Goal: Task Accomplishment & Management: Use online tool/utility

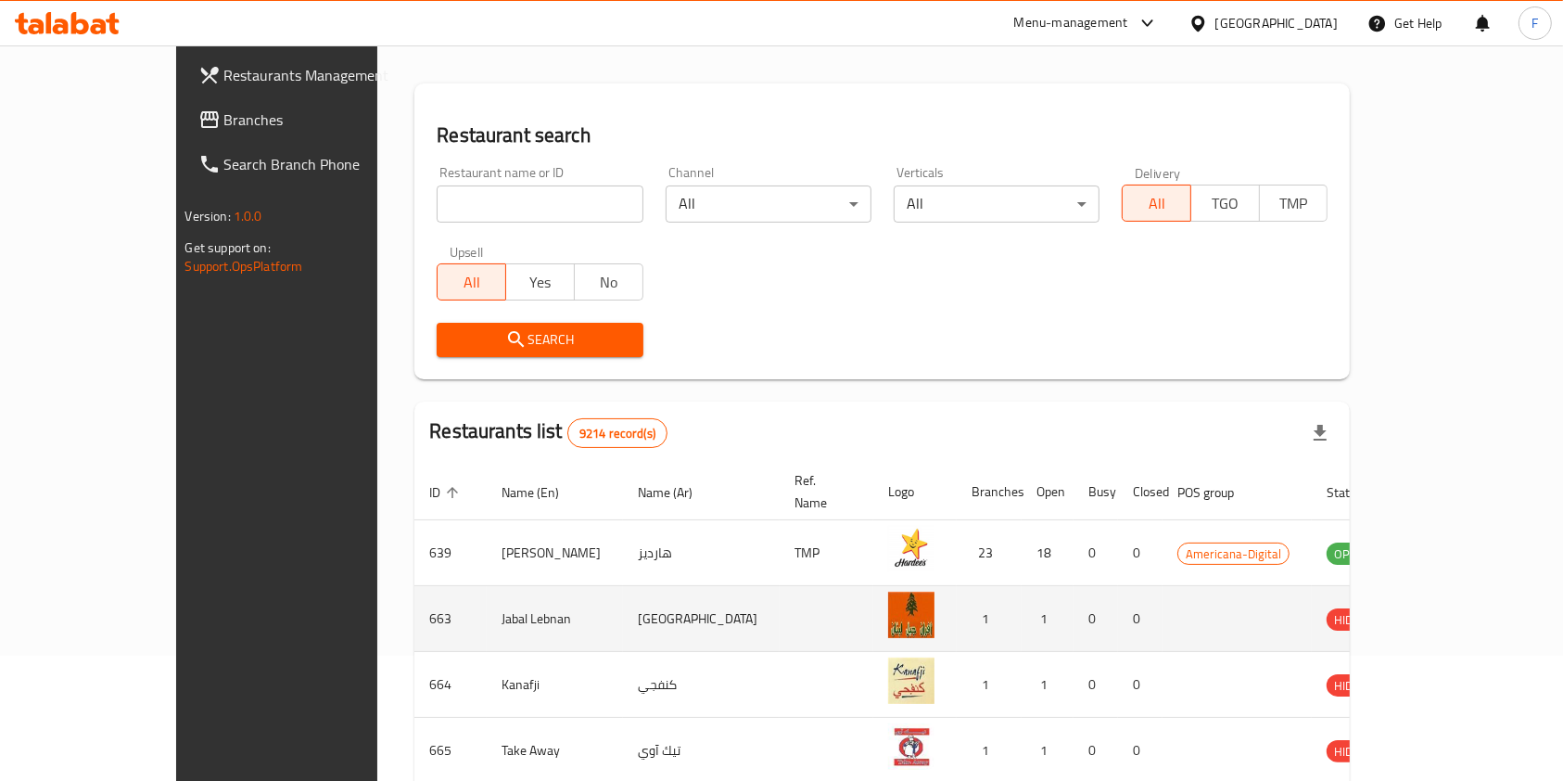
scroll to position [247, 0]
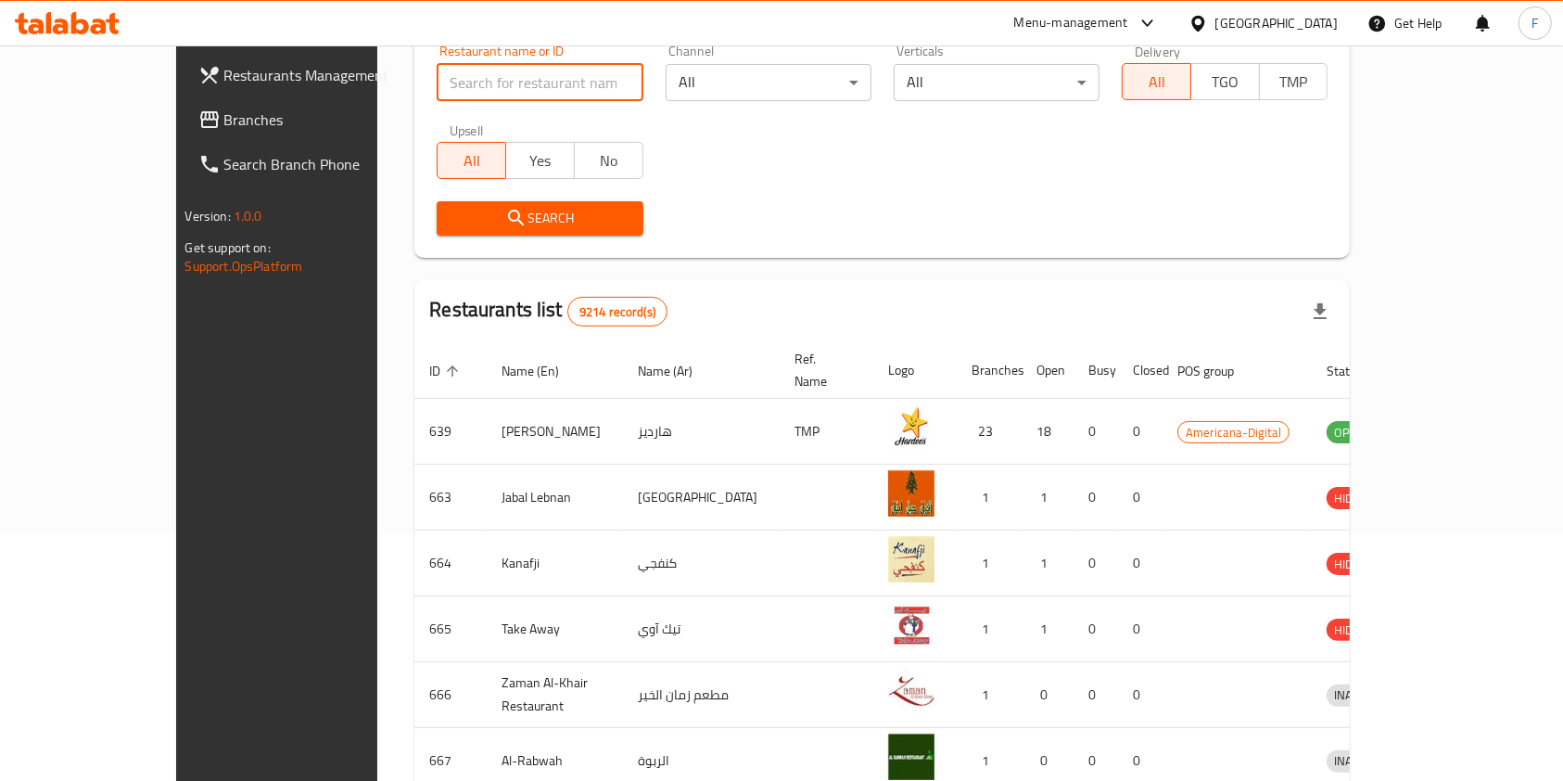
click at [449, 84] on input "search" at bounding box center [540, 82] width 206 height 37
type input "polka"
click button "Search" at bounding box center [540, 218] width 206 height 34
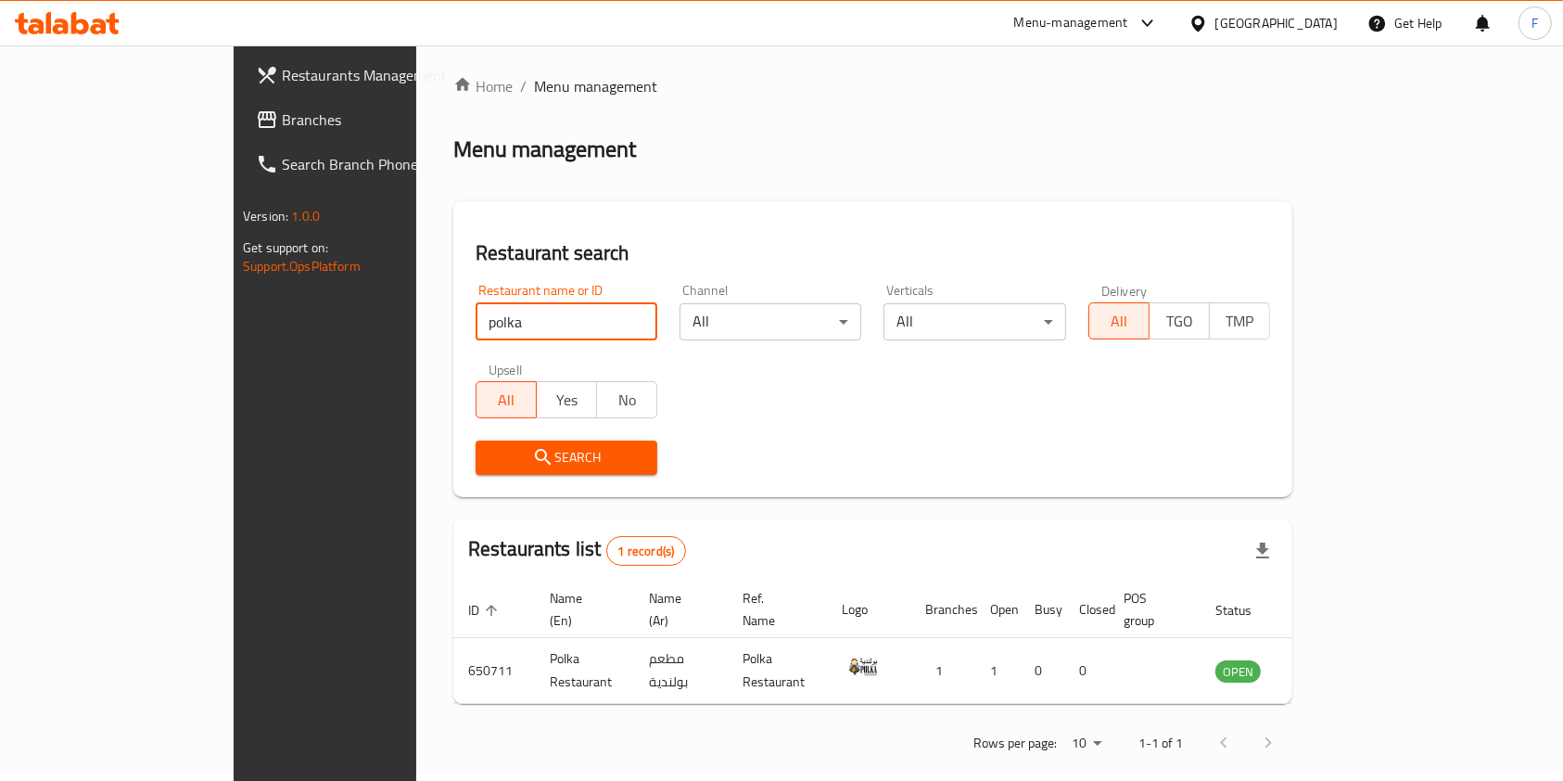
scroll to position [9, 0]
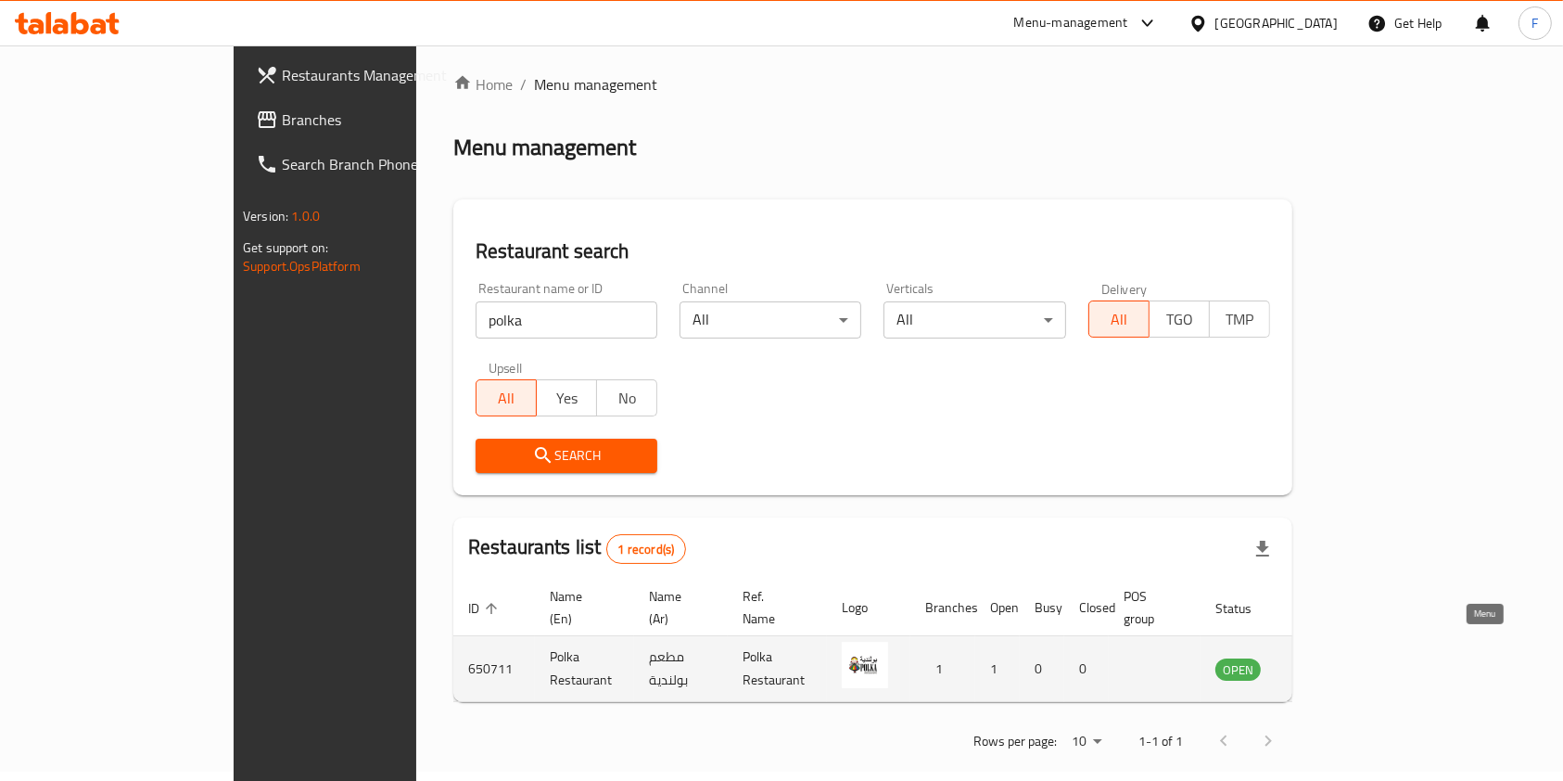
click at [1334, 662] on icon "enhanced table" at bounding box center [1324, 670] width 20 height 16
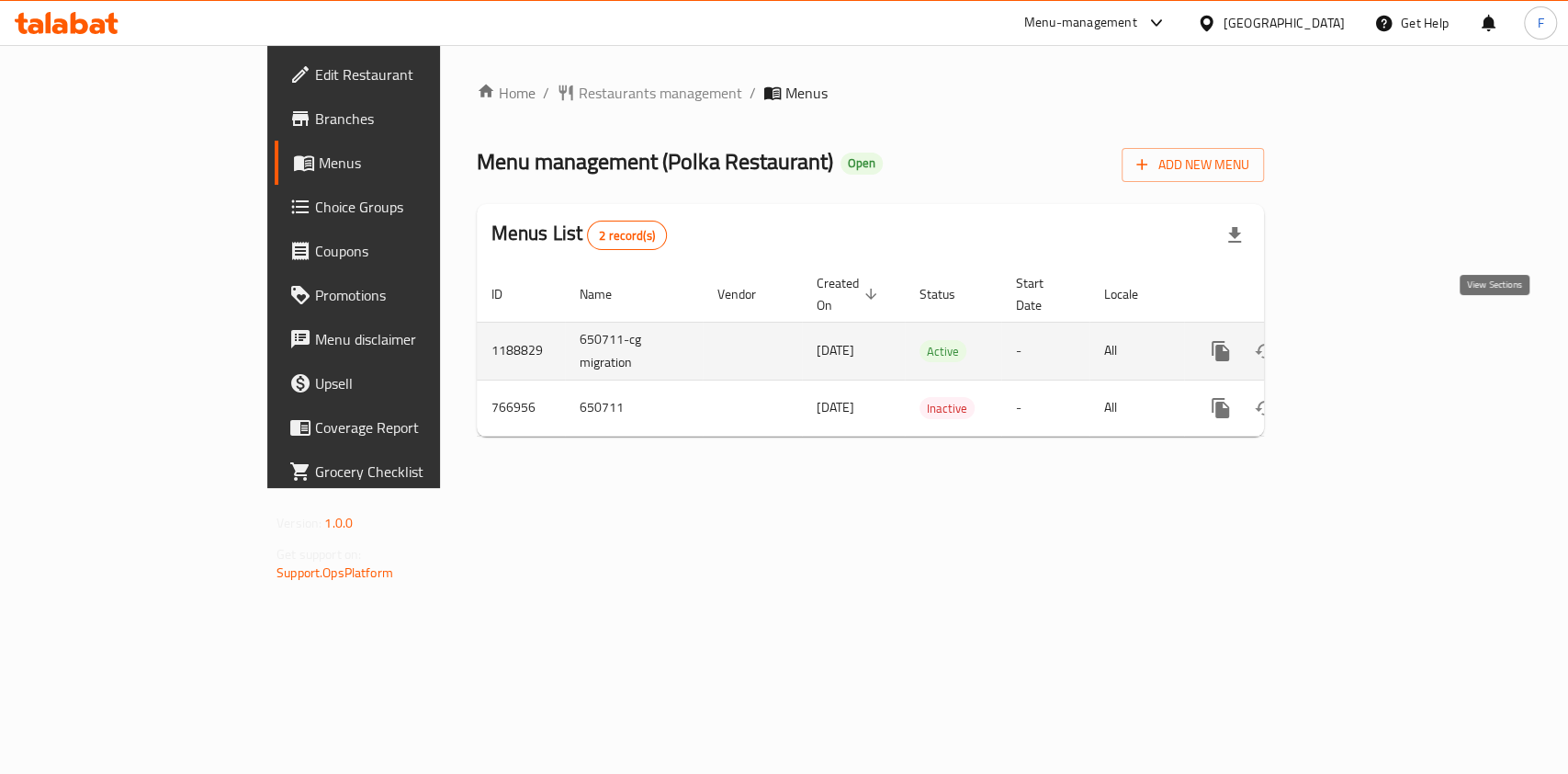
click at [1364, 340] on icon "enhanced table" at bounding box center [1353, 351] width 22 height 22
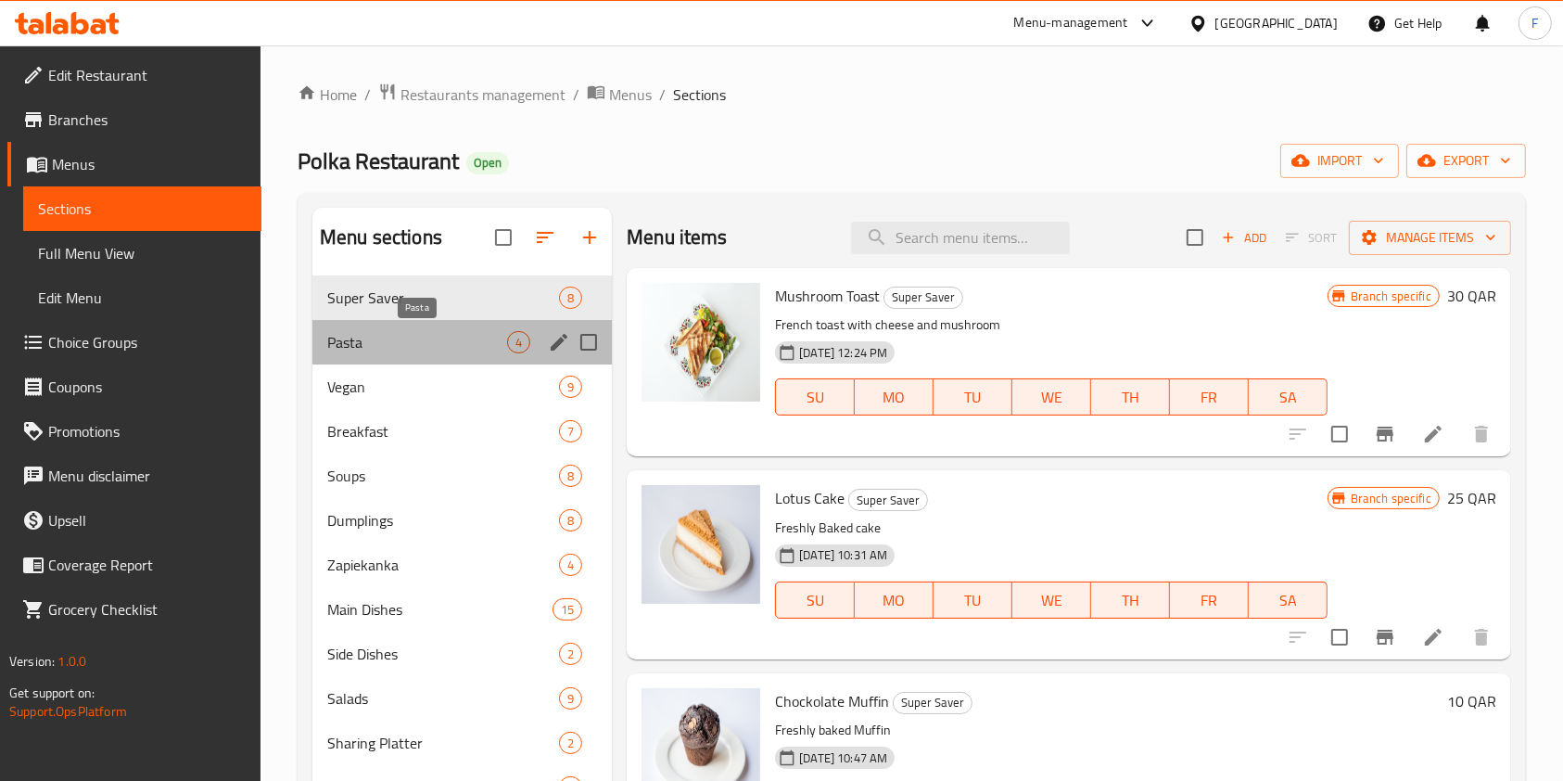
click at [423, 333] on span "Pasta" at bounding box center [417, 342] width 180 height 22
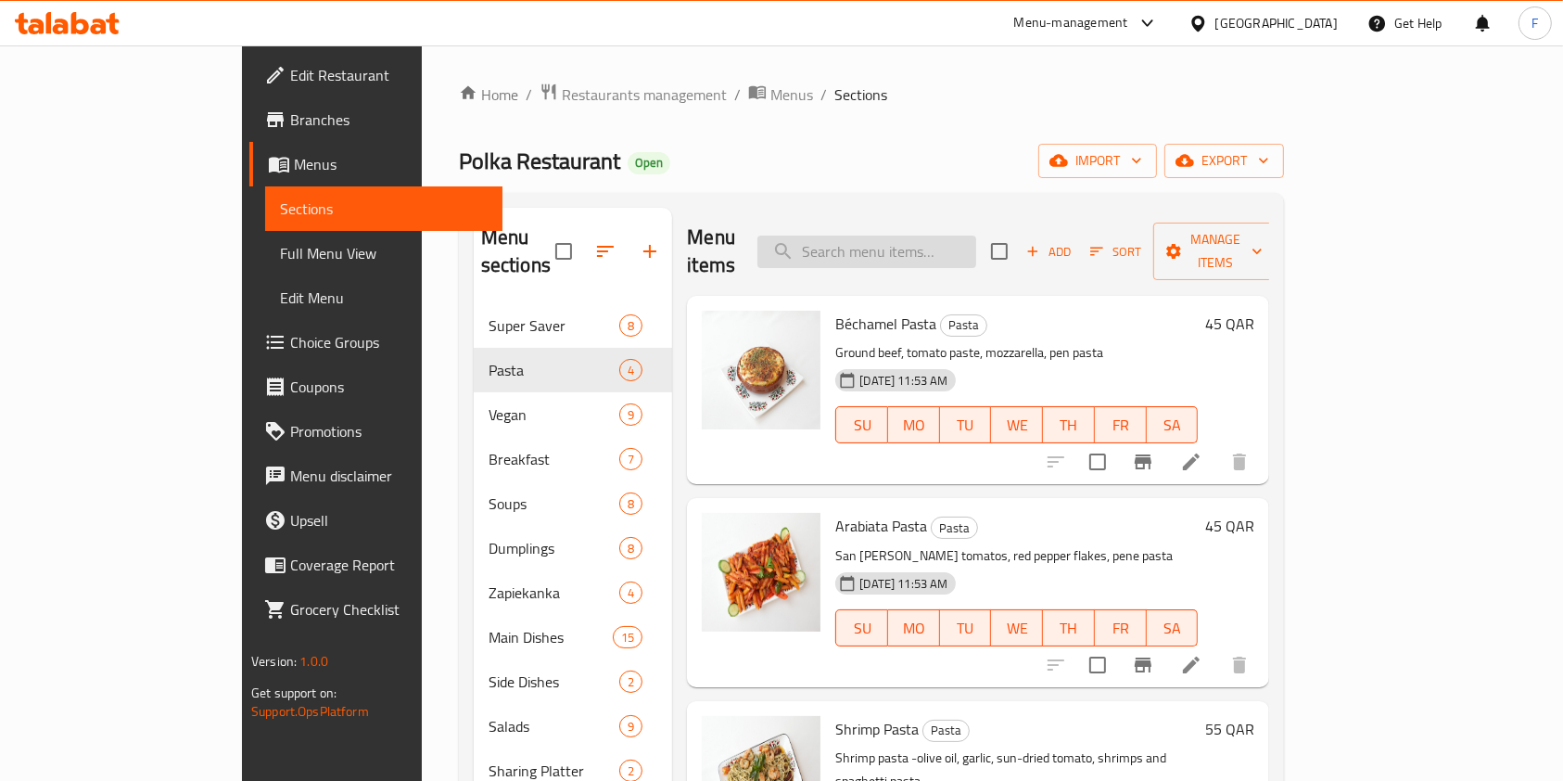
click at [895, 236] on input "search" at bounding box center [867, 252] width 219 height 32
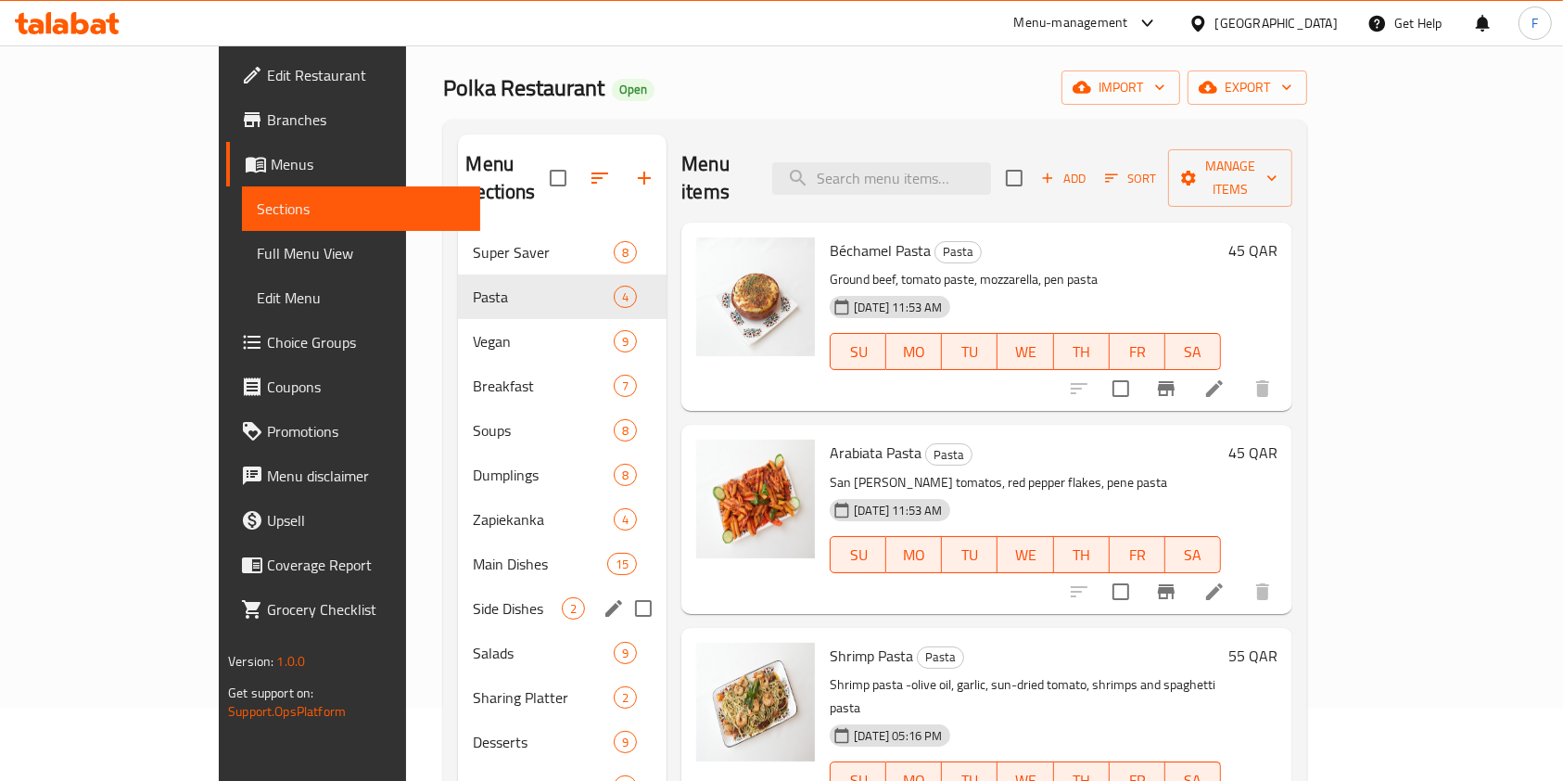
scroll to position [123, 0]
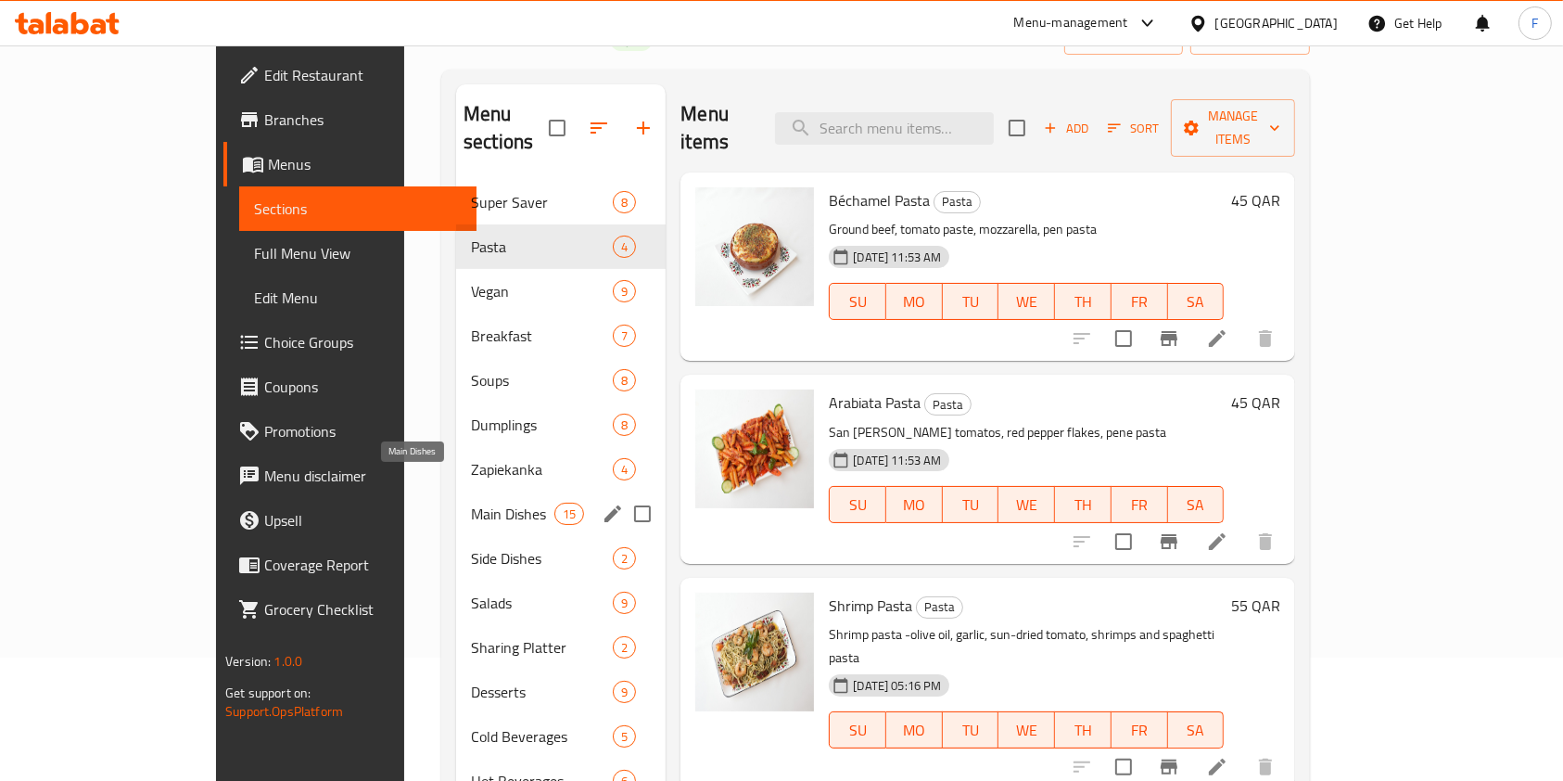
click at [471, 503] on span "Main Dishes" at bounding box center [512, 514] width 83 height 22
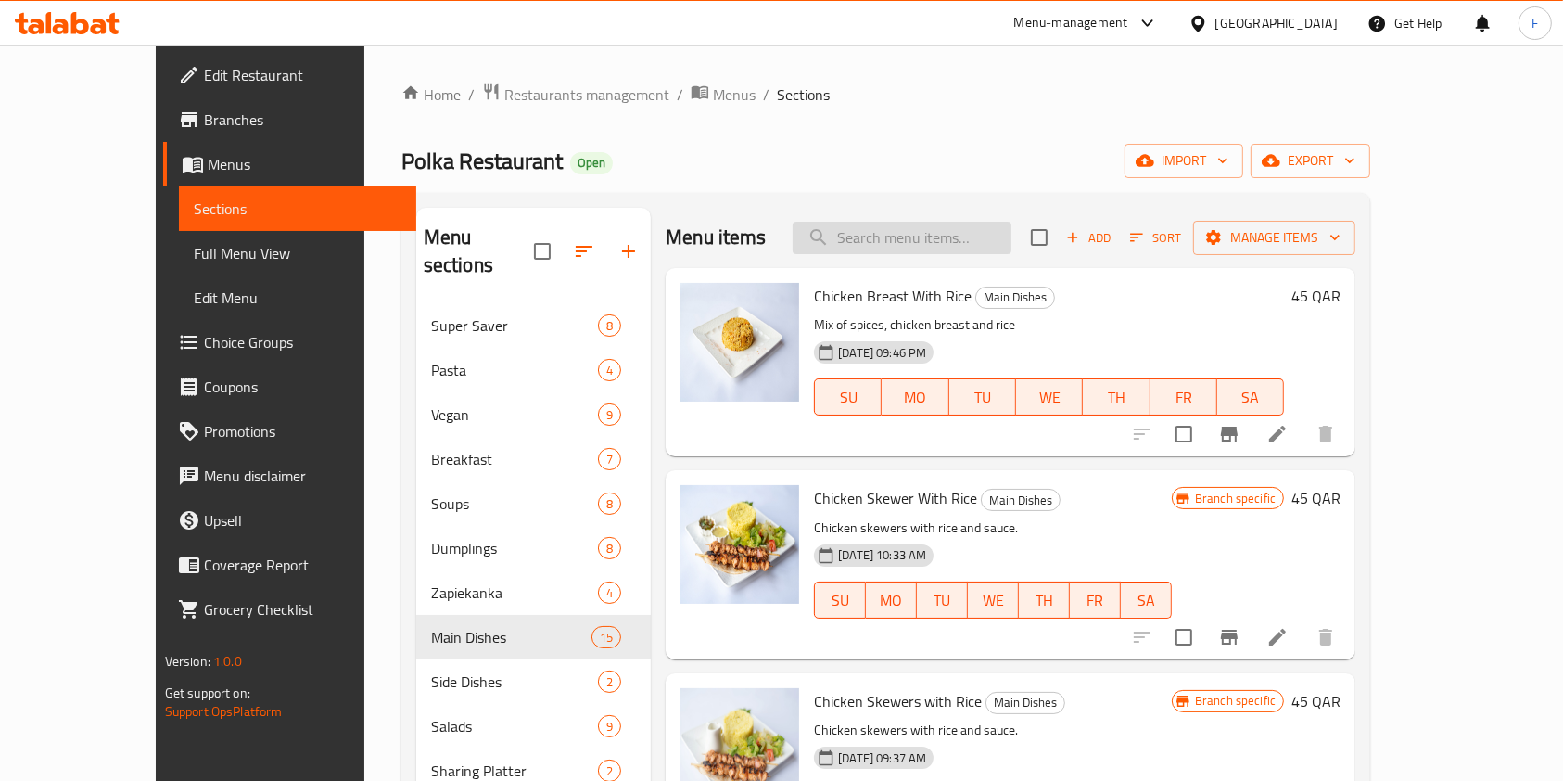
click at [930, 249] on input "search" at bounding box center [902, 238] width 219 height 32
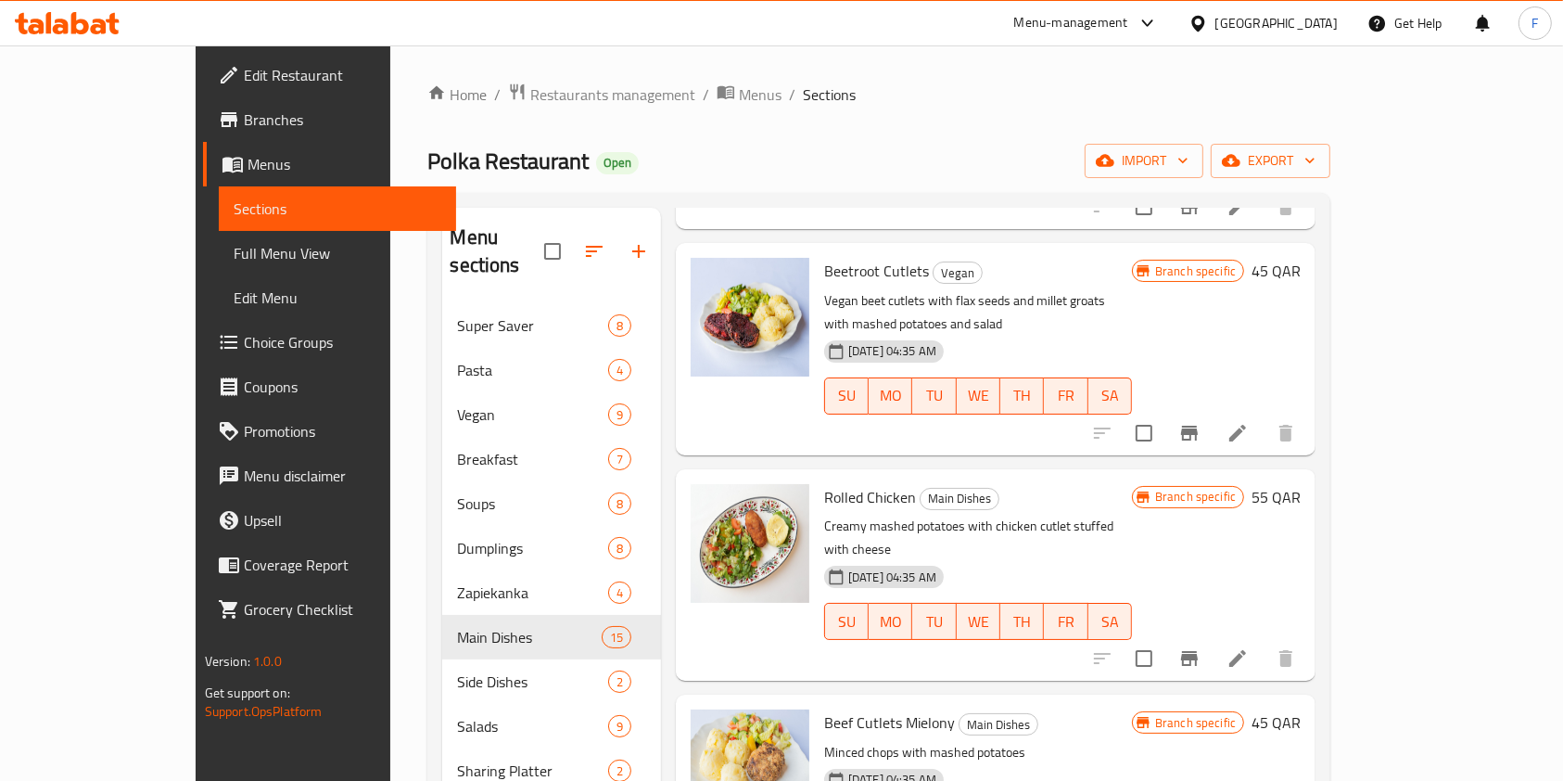
scroll to position [260, 0]
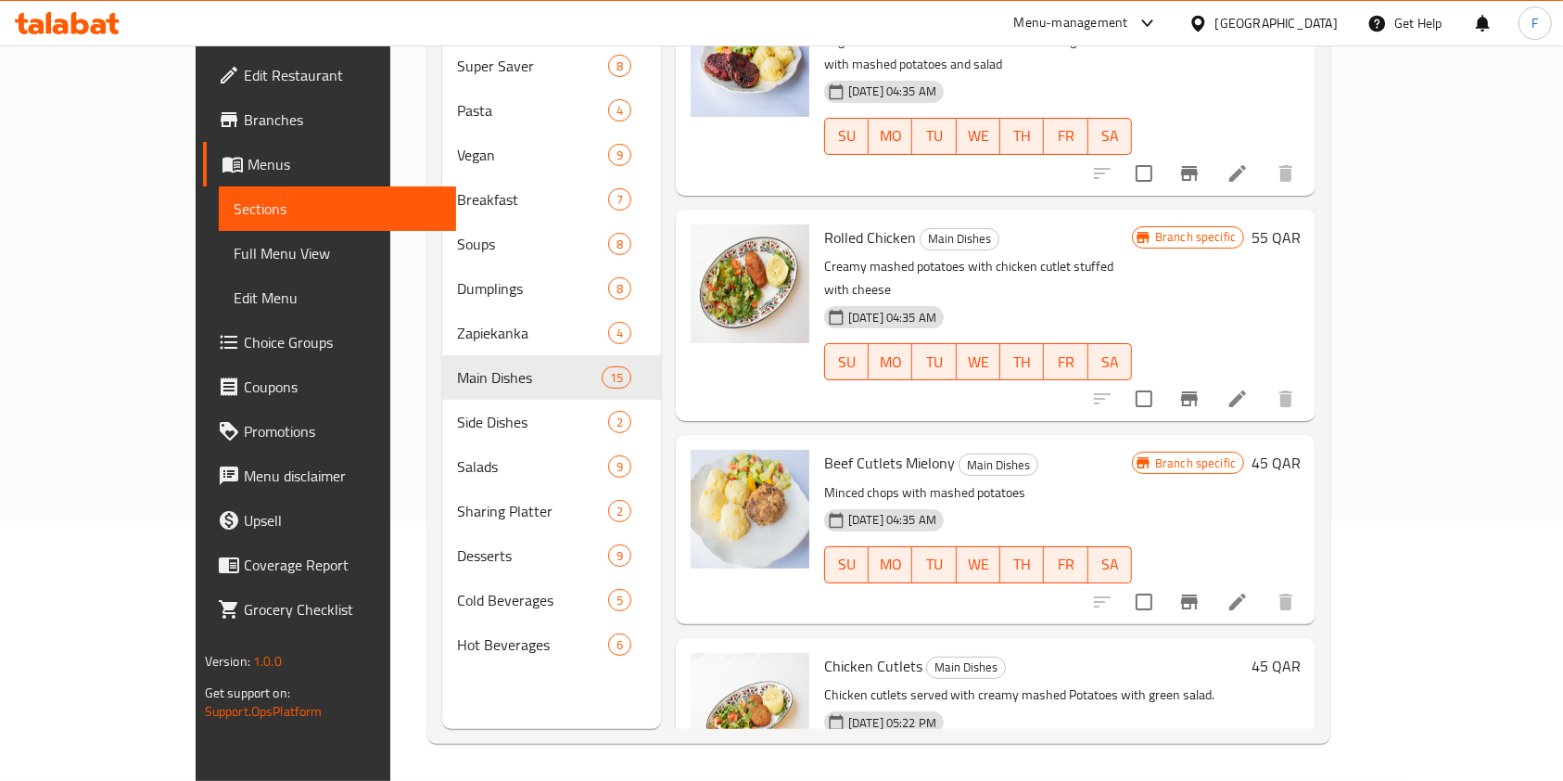
click at [824, 652] on span "Chicken Cutlets" at bounding box center [873, 666] width 98 height 28
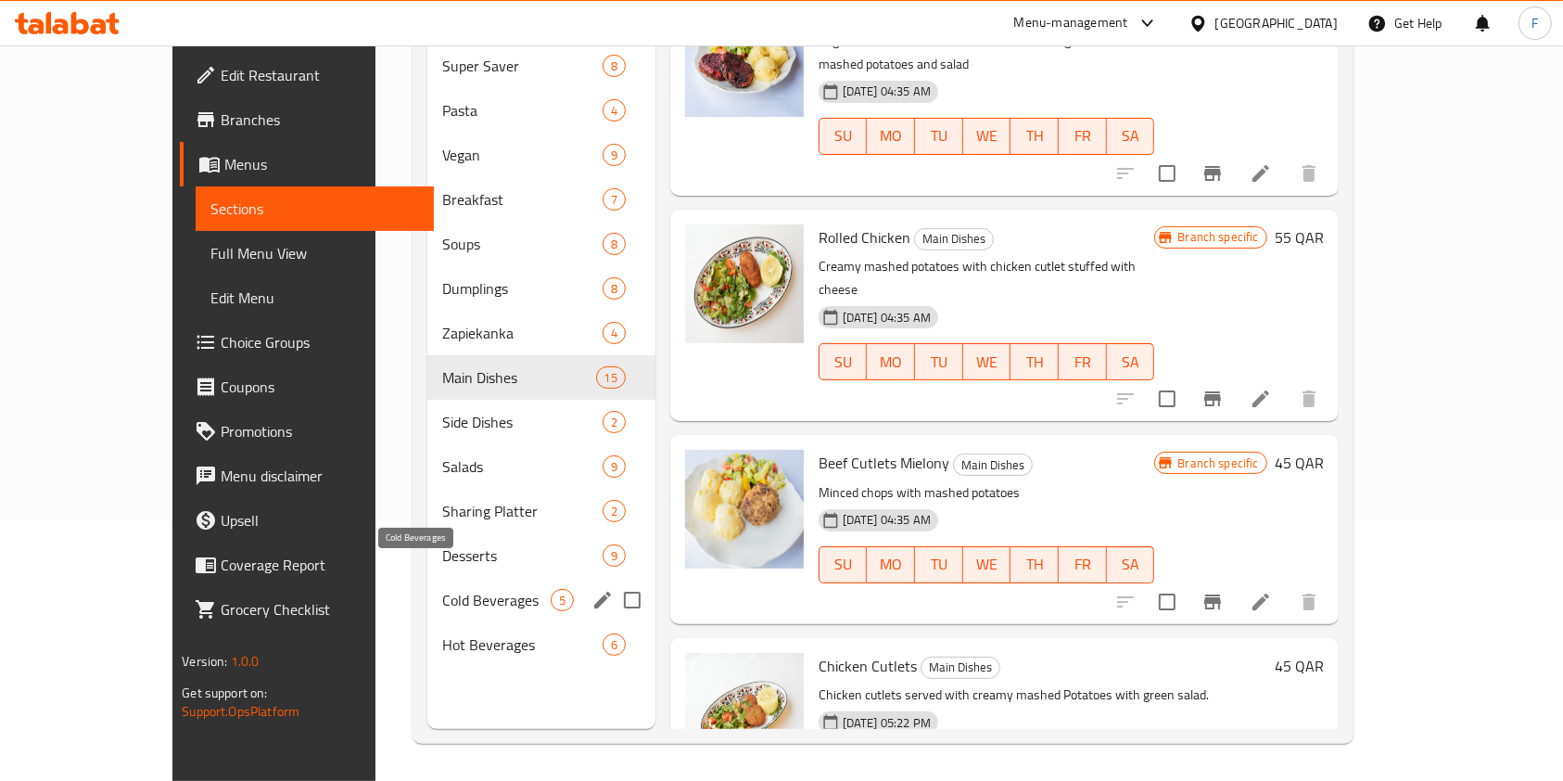
click at [442, 589] on span "Cold Beverages" at bounding box center [496, 600] width 108 height 22
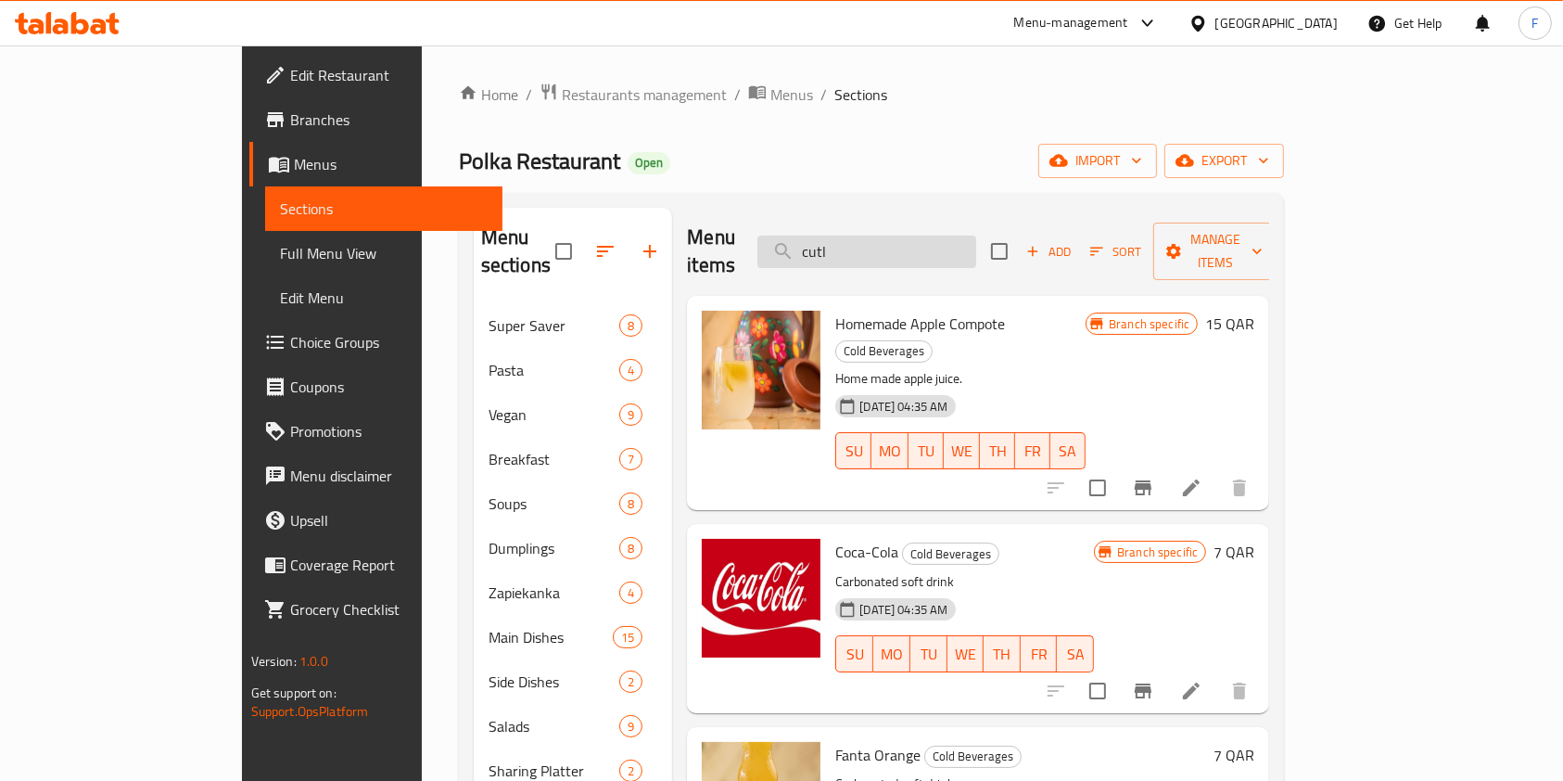
click at [927, 237] on input "cutl" at bounding box center [867, 252] width 219 height 32
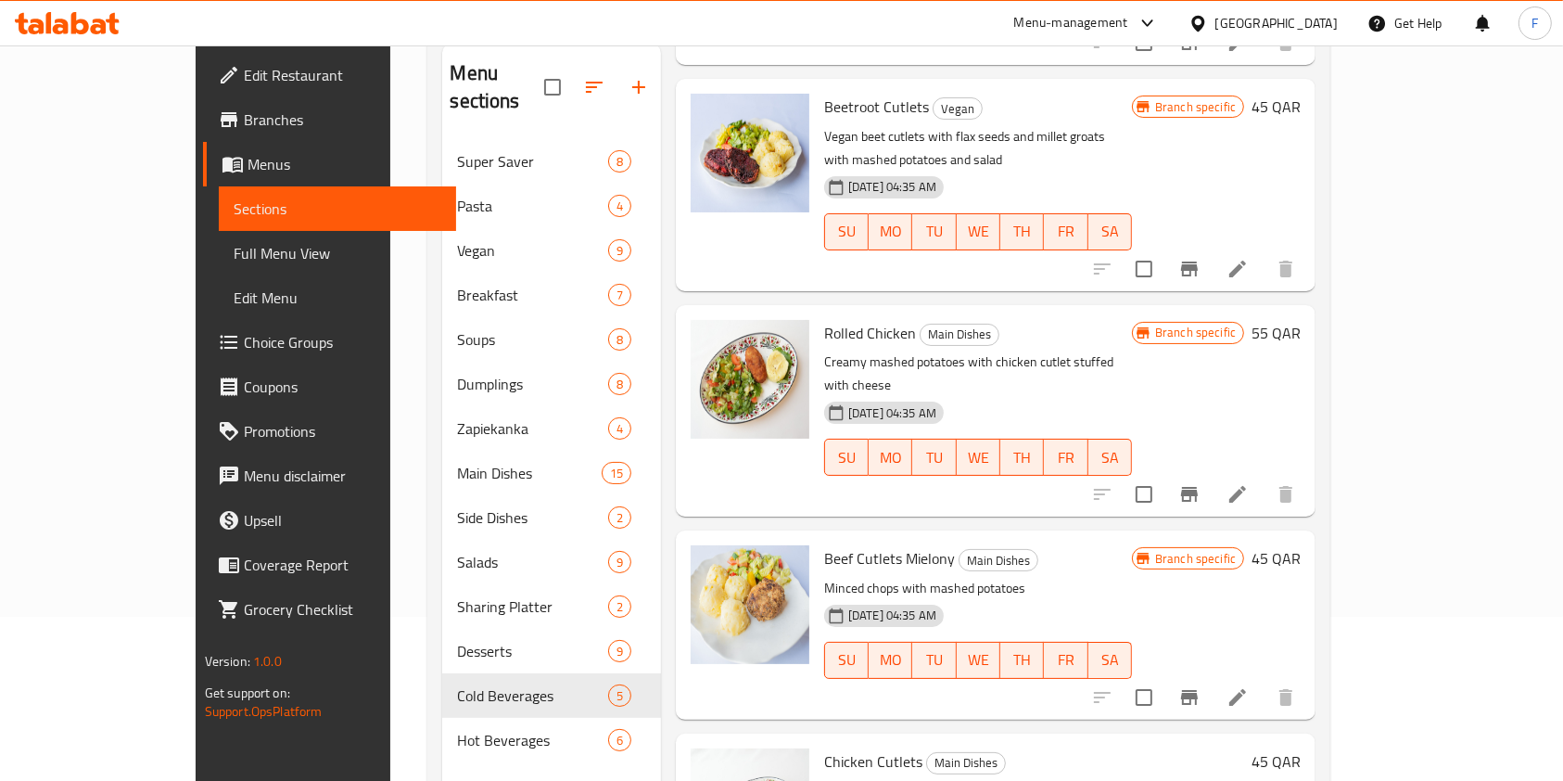
scroll to position [260, 0]
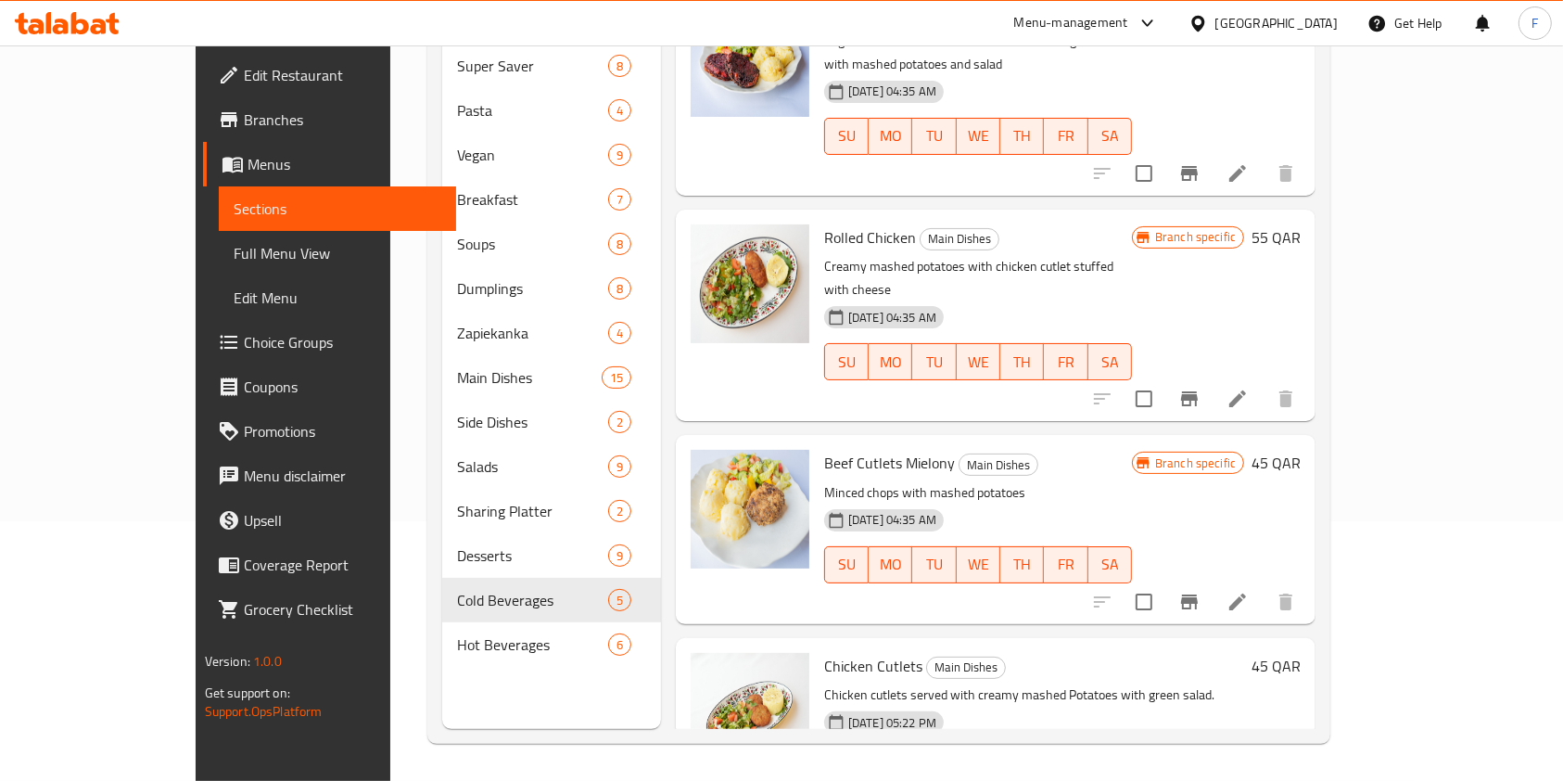
type input "cutlet"
